Goal: Browse casually: Explore the website without a specific task or goal

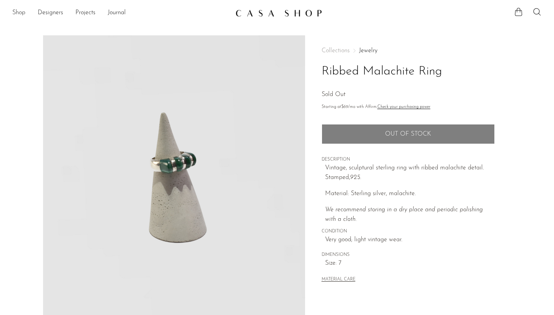
click at [23, 15] on link "Shop" at bounding box center [18, 13] width 13 height 10
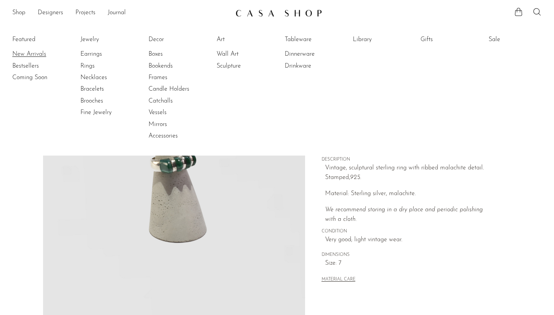
click at [25, 55] on link "New Arrivals" at bounding box center [41, 54] width 58 height 8
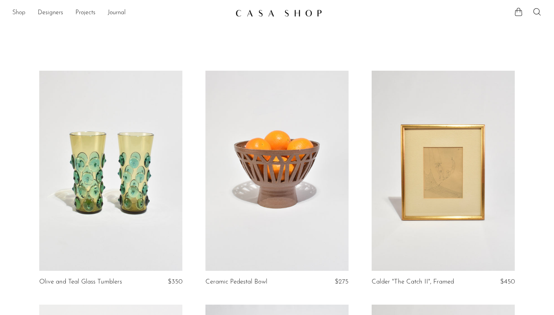
click at [23, 14] on link "Shop" at bounding box center [18, 13] width 13 height 10
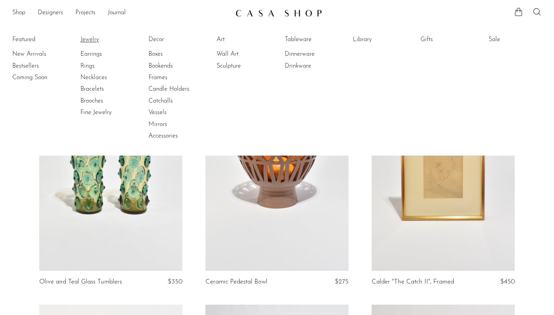
click at [86, 40] on link "Jewelry" at bounding box center [109, 39] width 58 height 8
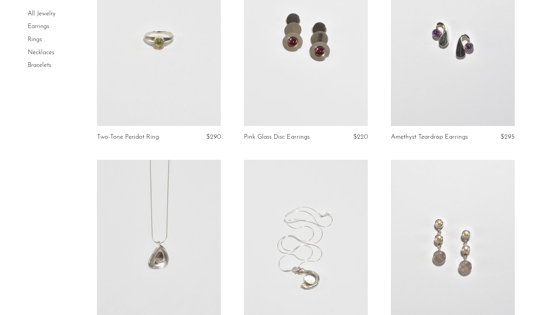
scroll to position [1162, 0]
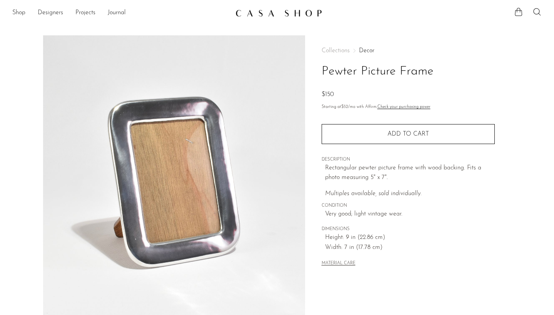
scroll to position [8, 0]
